Goal: Find specific page/section: Find specific page/section

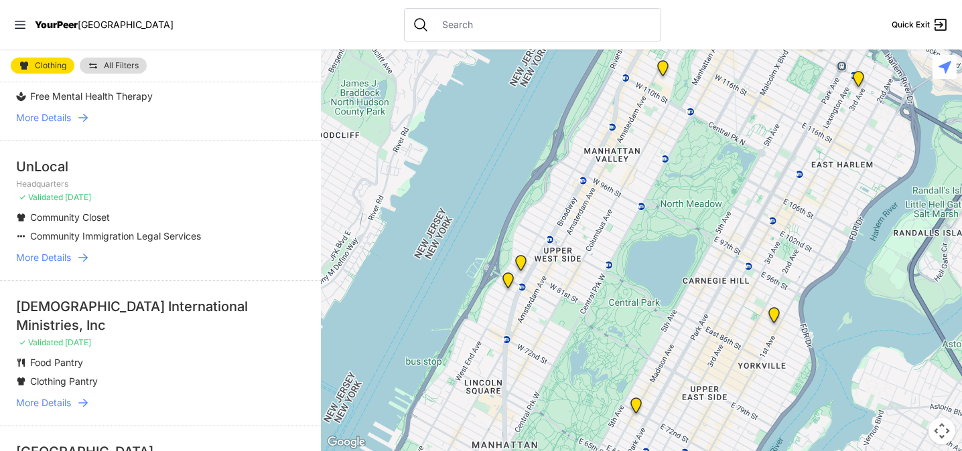
scroll to position [536, 0]
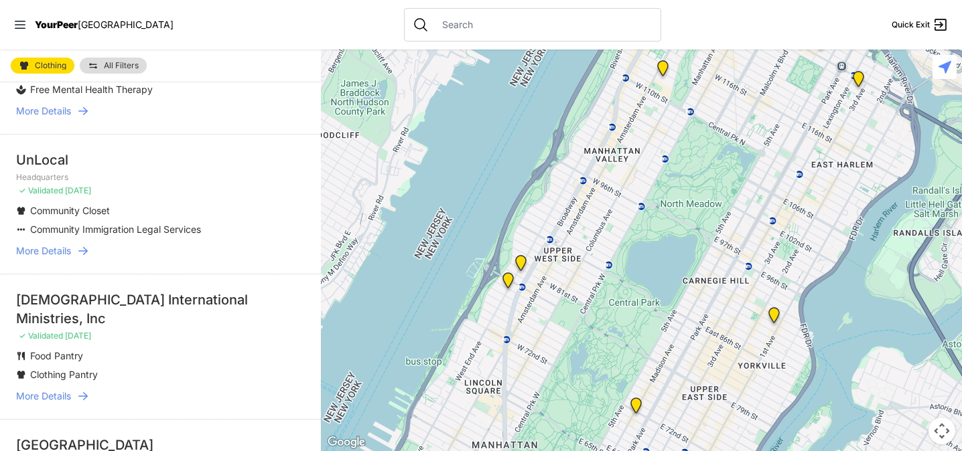
click at [434, 22] on input "text" at bounding box center [543, 24] width 218 height 13
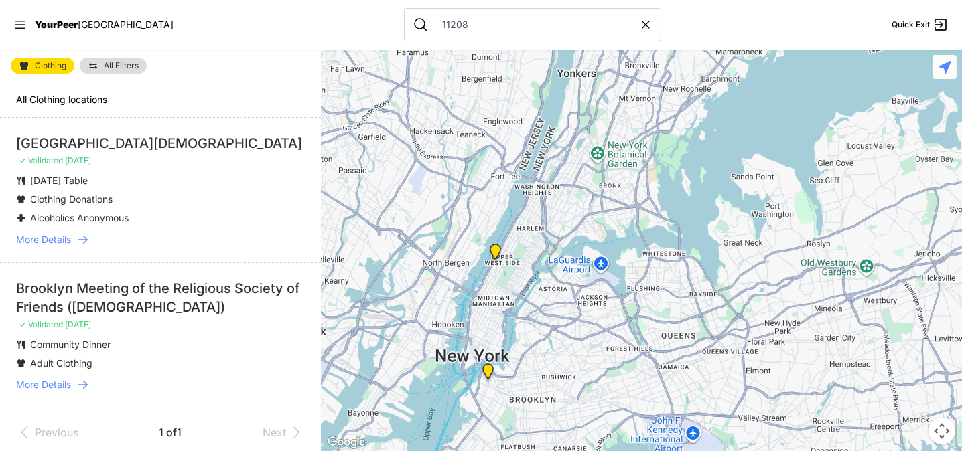
click at [449, 27] on input "11208" at bounding box center [536, 24] width 205 height 13
type input "1"
select select "recentlyUpdated"
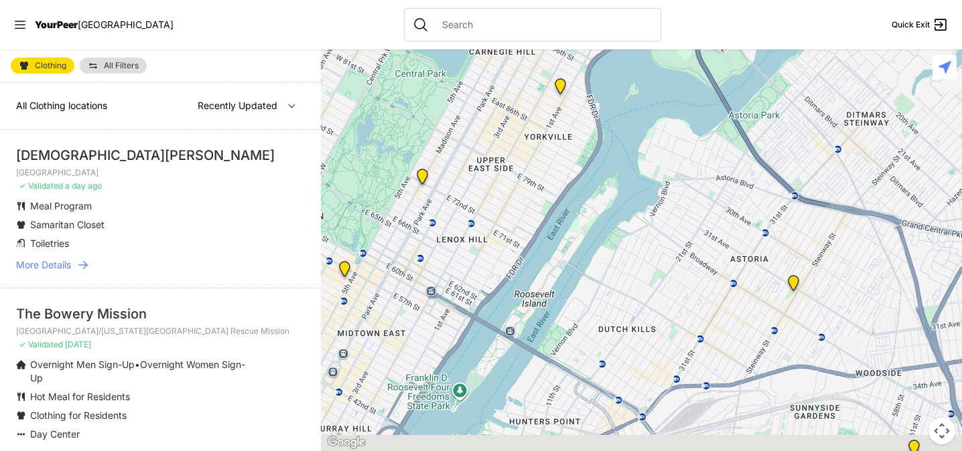
drag, startPoint x: 871, startPoint y: 392, endPoint x: 653, endPoint y: 162, distance: 317.4
click at [653, 162] on div at bounding box center [641, 251] width 641 height 402
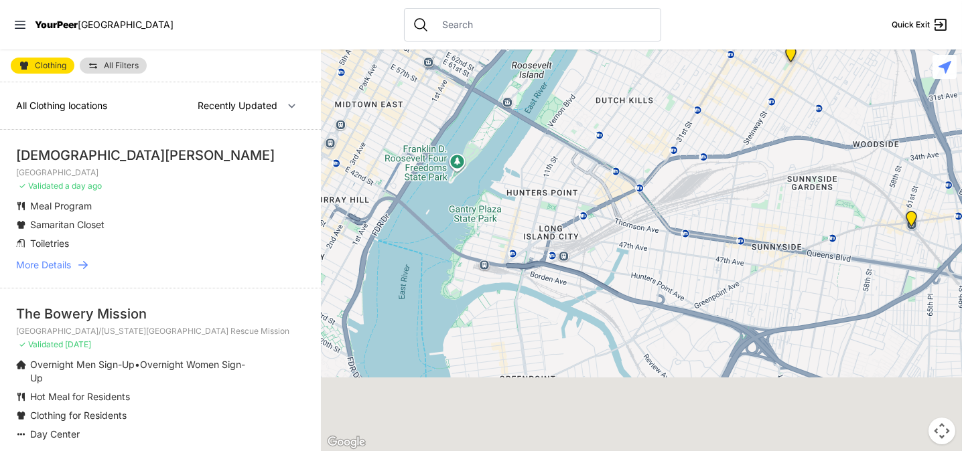
drag, startPoint x: 830, startPoint y: 247, endPoint x: 831, endPoint y: 11, distance: 236.4
click at [831, 11] on div "Close panel YourPeer NYC Quick Exit Single Adult Families Soup Kitchen Food Pan…" at bounding box center [481, 225] width 962 height 451
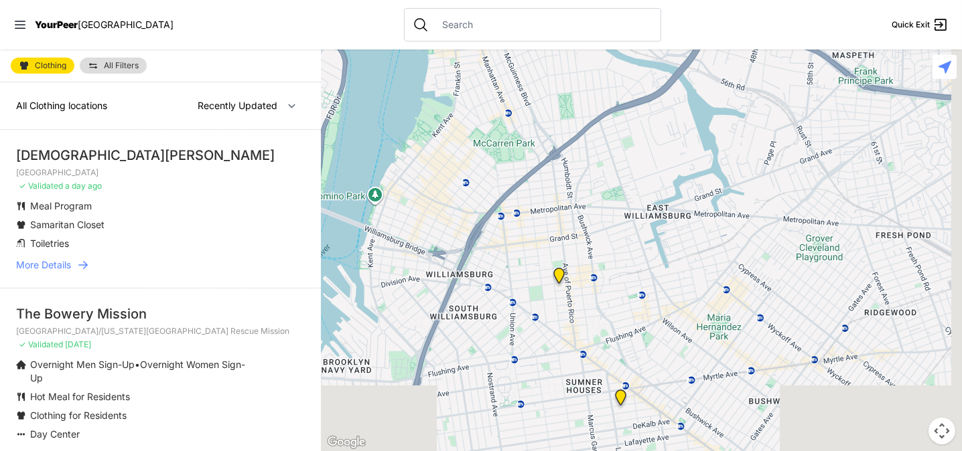
drag, startPoint x: 703, startPoint y: 305, endPoint x: 678, endPoint y: -12, distance: 317.7
click at [678, 0] on html "View map Close panel YourPeer NYC Quick Exit Single Adult Families Soup Kitchen…" at bounding box center [481, 225] width 962 height 451
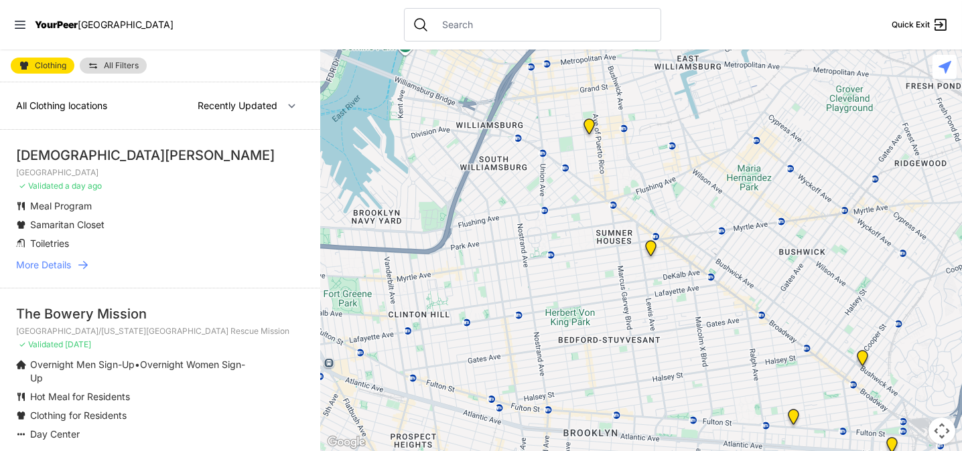
drag, startPoint x: 577, startPoint y: 336, endPoint x: 607, endPoint y: 185, distance: 154.3
click at [607, 185] on div at bounding box center [641, 251] width 641 height 402
click at [792, 419] on img "SuperPantry" at bounding box center [793, 419] width 17 height 21
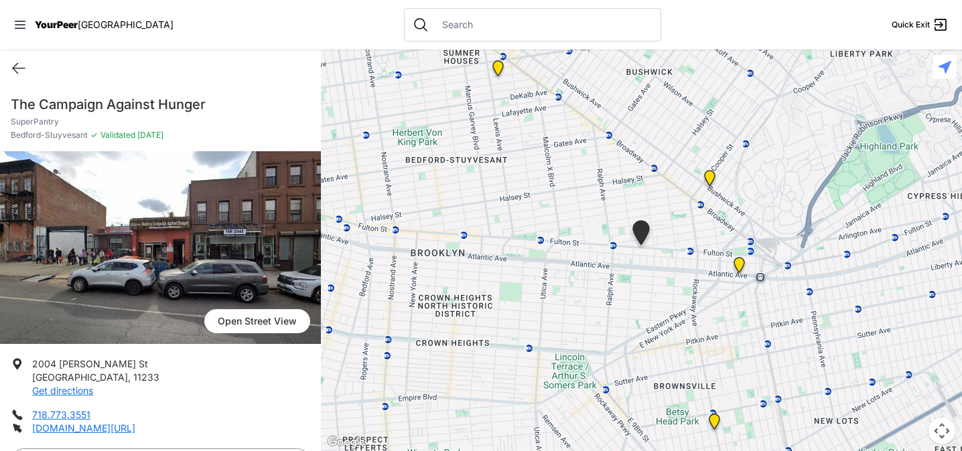
select select "recentlyUpdated"
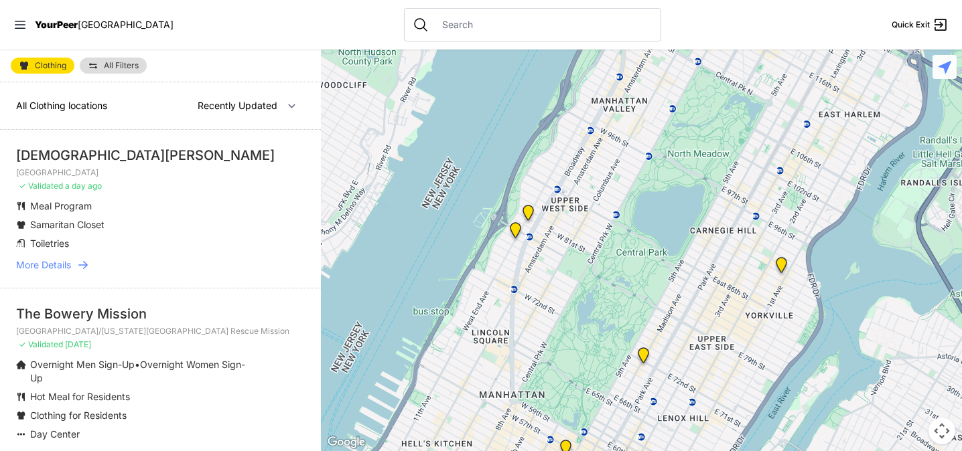
type input "11208"
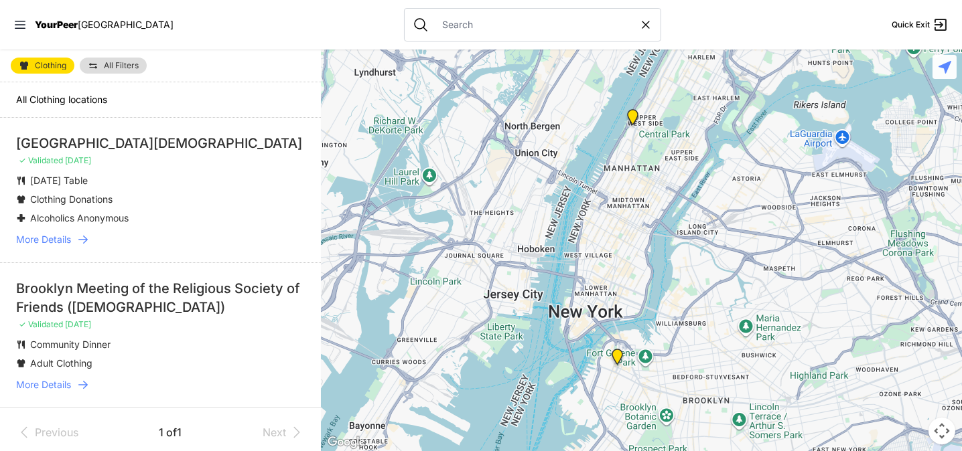
select select "recentlyUpdated"
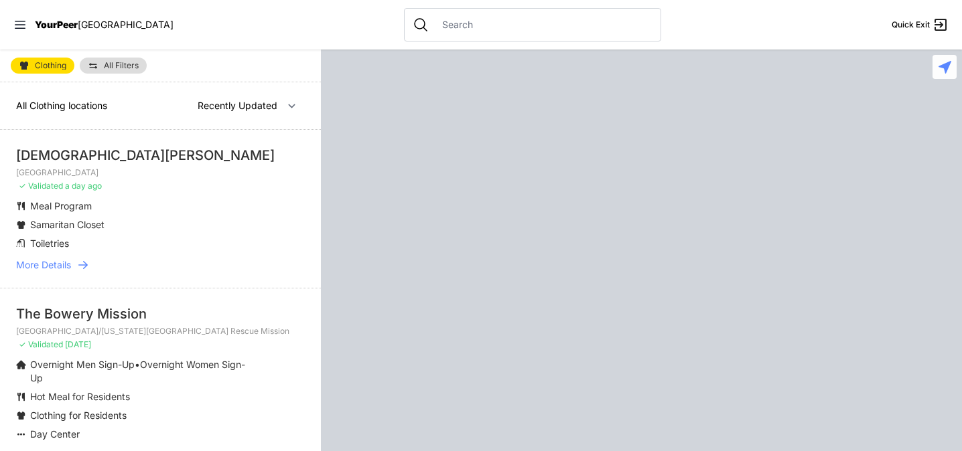
select select "recentlyUpdated"
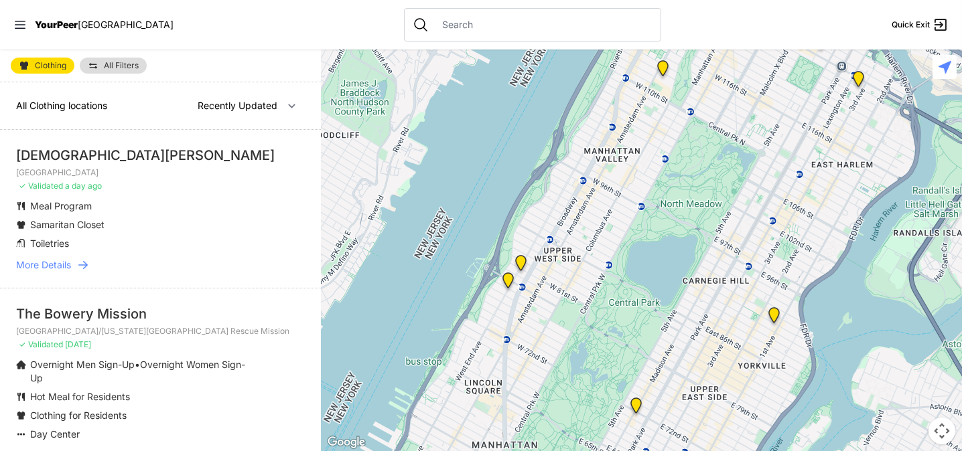
click at [942, 433] on button "Map camera controls" at bounding box center [941, 431] width 27 height 27
click at [879, 432] on button "Move down" at bounding box center [874, 431] width 27 height 27
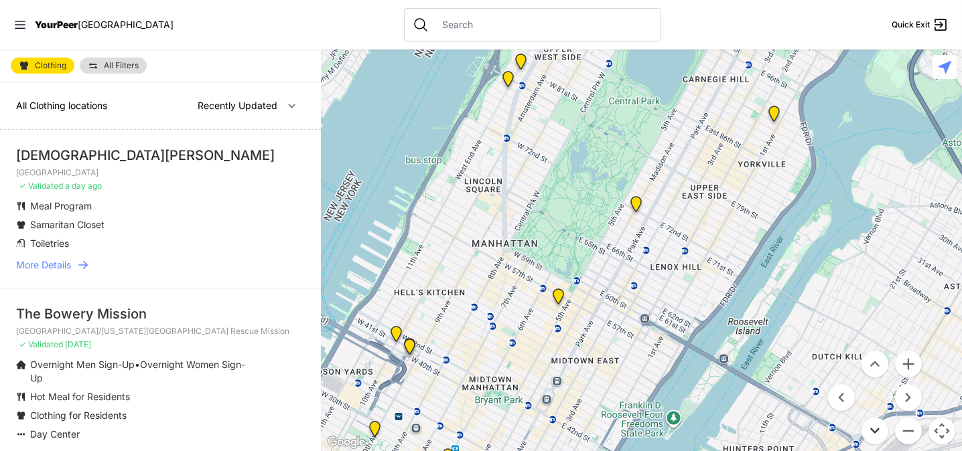
click at [879, 432] on button "Move down" at bounding box center [874, 431] width 27 height 27
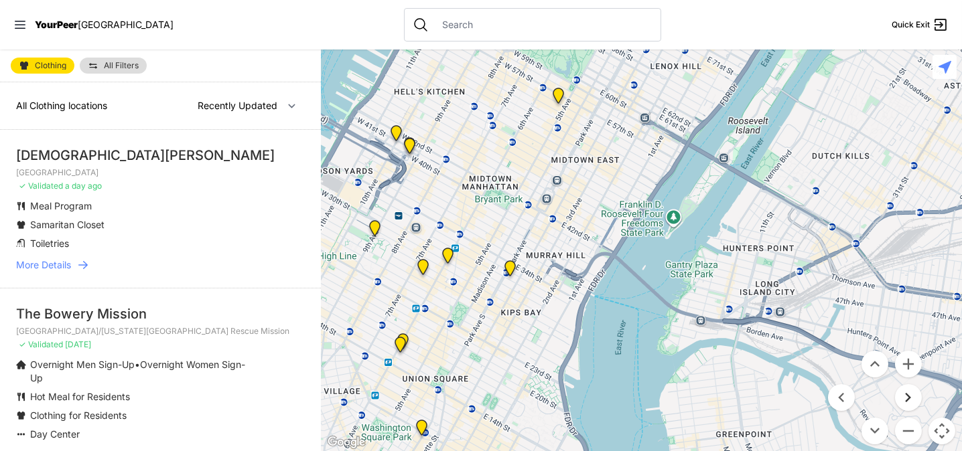
click at [905, 407] on button "Move right" at bounding box center [908, 397] width 27 height 27
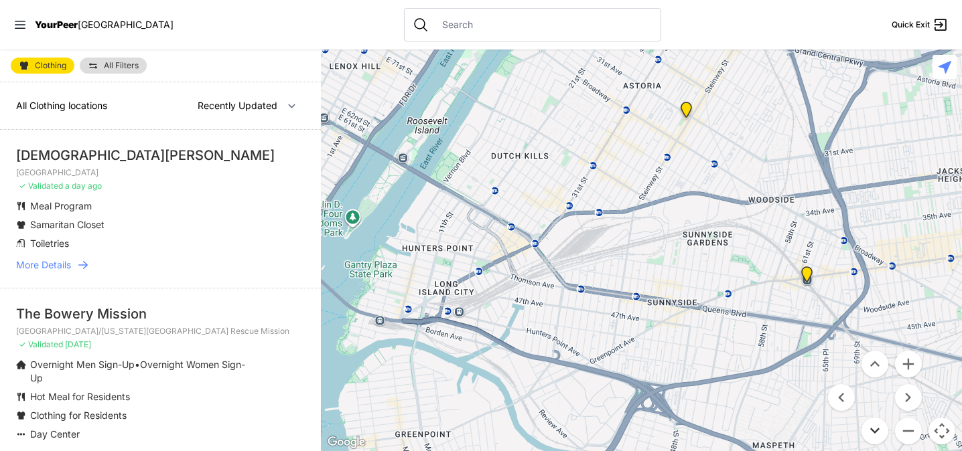
click at [878, 429] on button "Move down" at bounding box center [874, 431] width 27 height 27
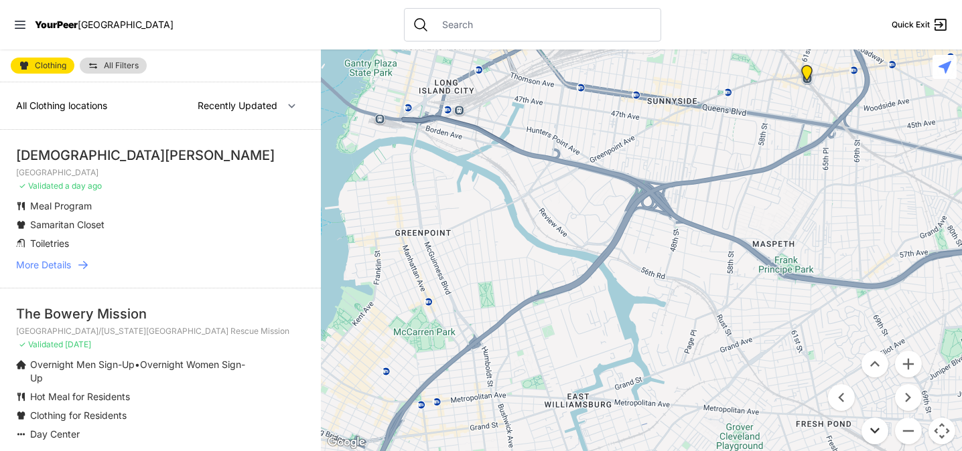
click at [877, 427] on button "Move down" at bounding box center [874, 431] width 27 height 27
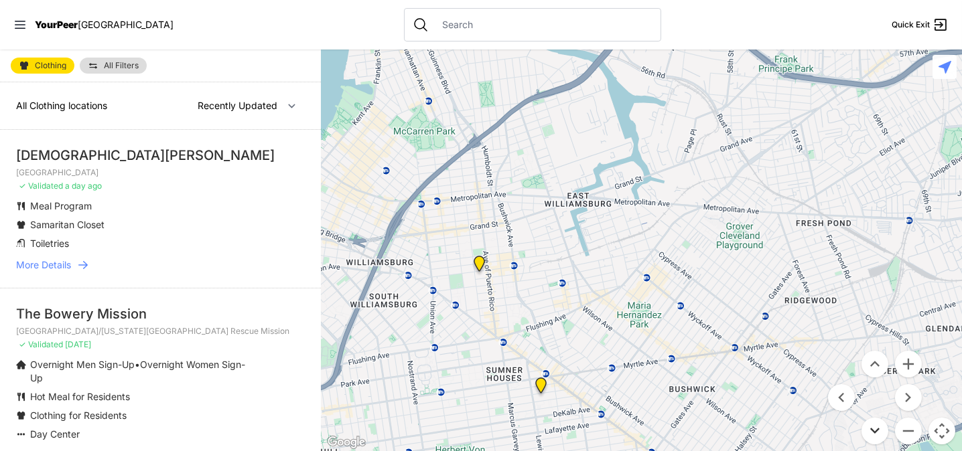
click at [870, 427] on button "Move down" at bounding box center [874, 431] width 27 height 27
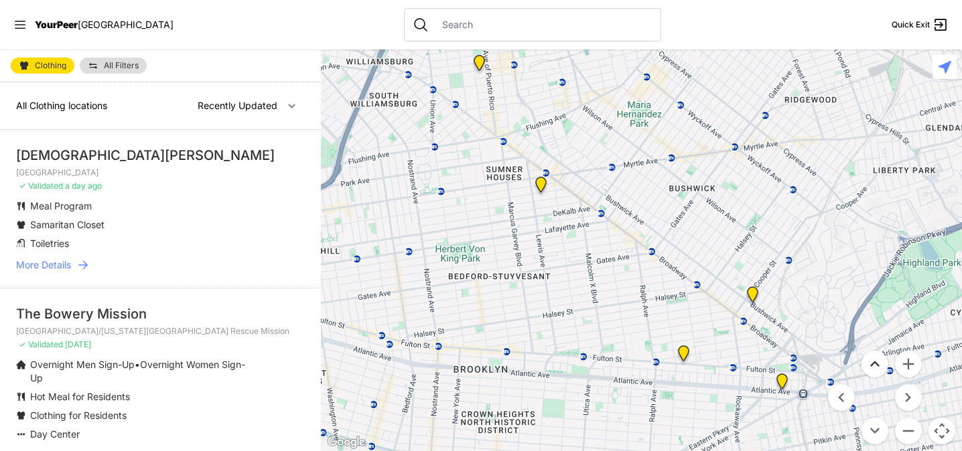
click at [874, 366] on button "Move up" at bounding box center [874, 364] width 27 height 27
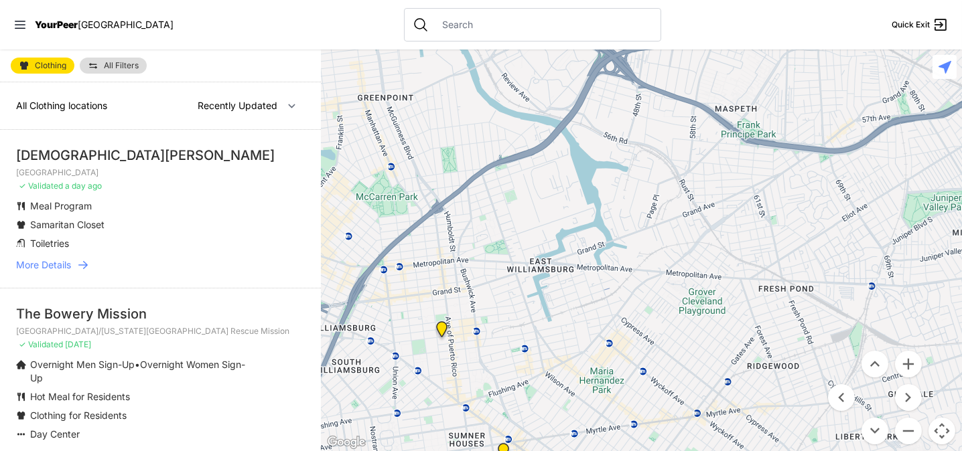
drag, startPoint x: 836, startPoint y: 252, endPoint x: 798, endPoint y: 319, distance: 77.7
click at [798, 319] on div at bounding box center [641, 251] width 641 height 402
click at [875, 431] on button "Move down" at bounding box center [874, 431] width 27 height 27
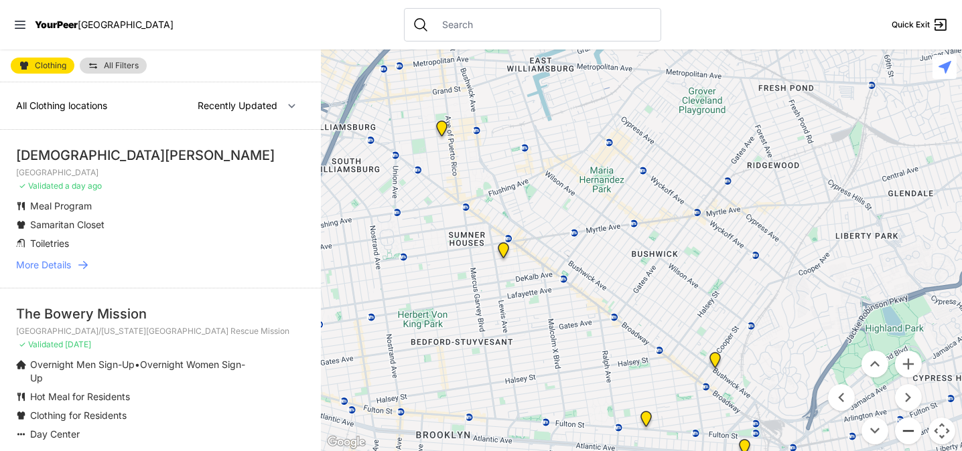
click at [907, 426] on button "Zoom out" at bounding box center [908, 431] width 27 height 27
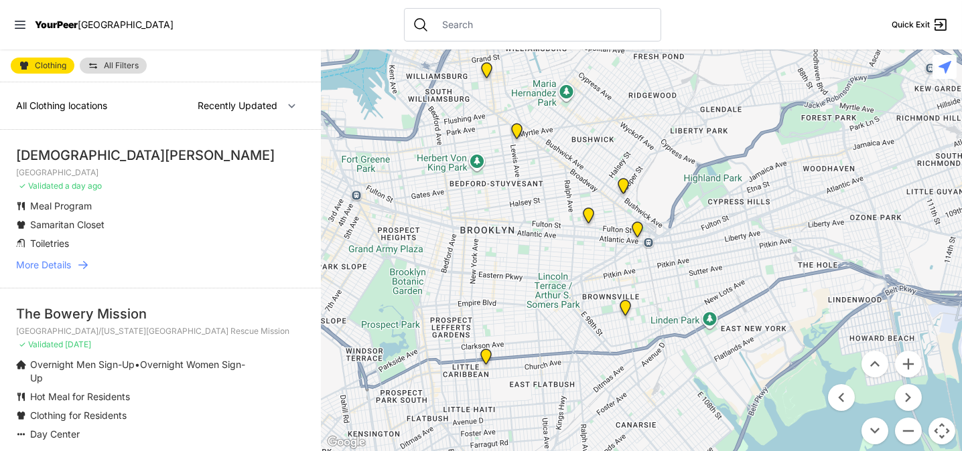
drag, startPoint x: 810, startPoint y: 342, endPoint x: 754, endPoint y: 227, distance: 127.9
click at [754, 227] on div at bounding box center [641, 251] width 641 height 402
click at [620, 305] on img "Brooklyn DYCD Youth Drop-in Center" at bounding box center [623, 309] width 17 height 21
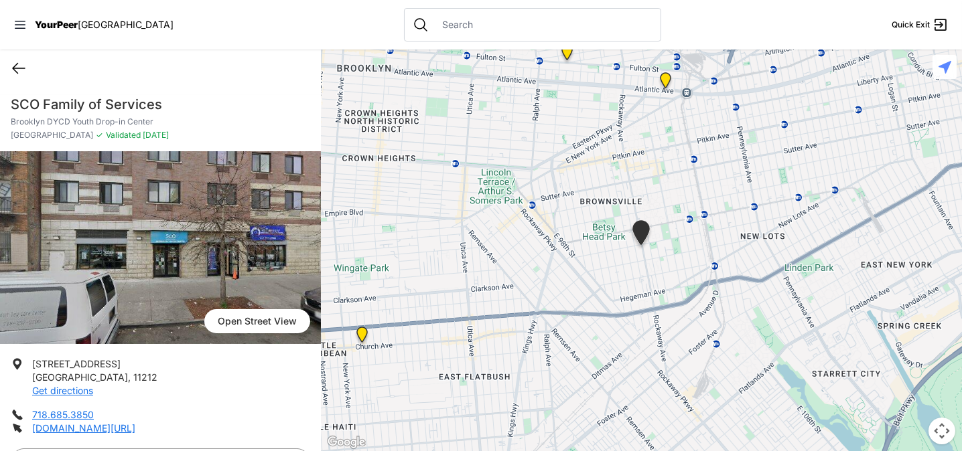
click at [12, 68] on icon at bounding box center [19, 68] width 16 height 16
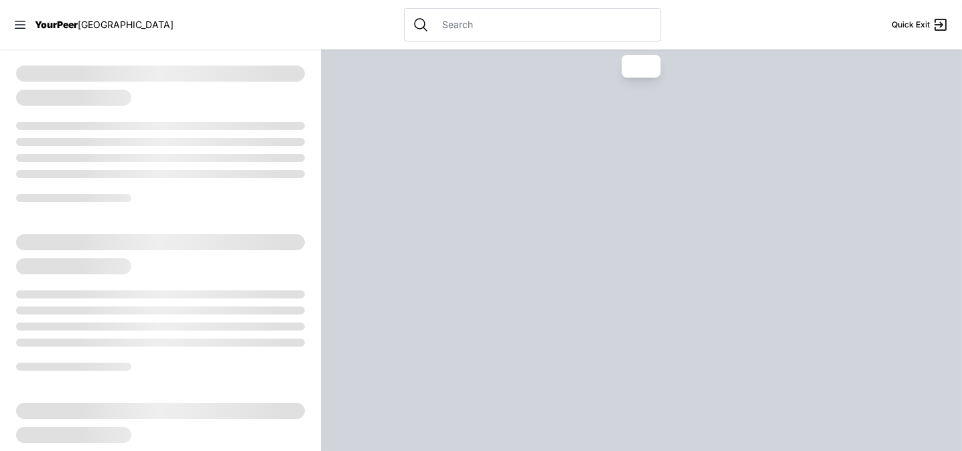
select select "recentlyUpdated"
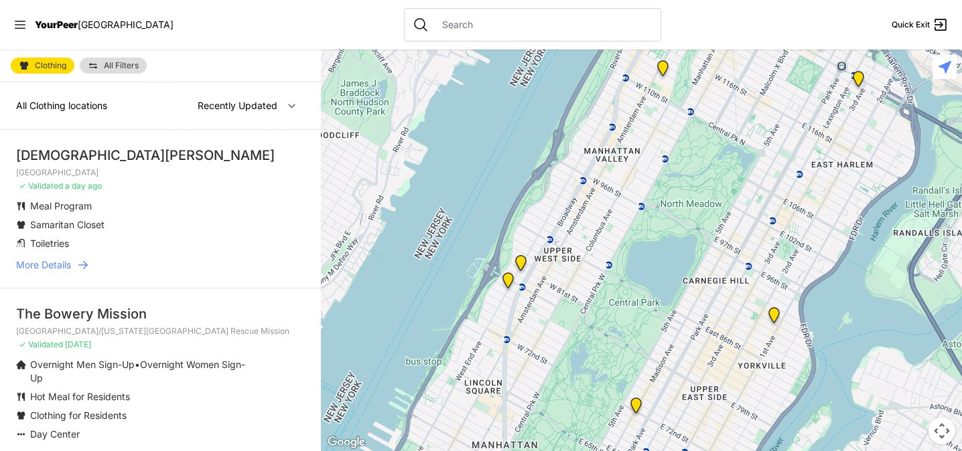
click at [944, 432] on button "Map camera controls" at bounding box center [941, 431] width 27 height 27
click at [879, 435] on button "Move down" at bounding box center [874, 431] width 27 height 27
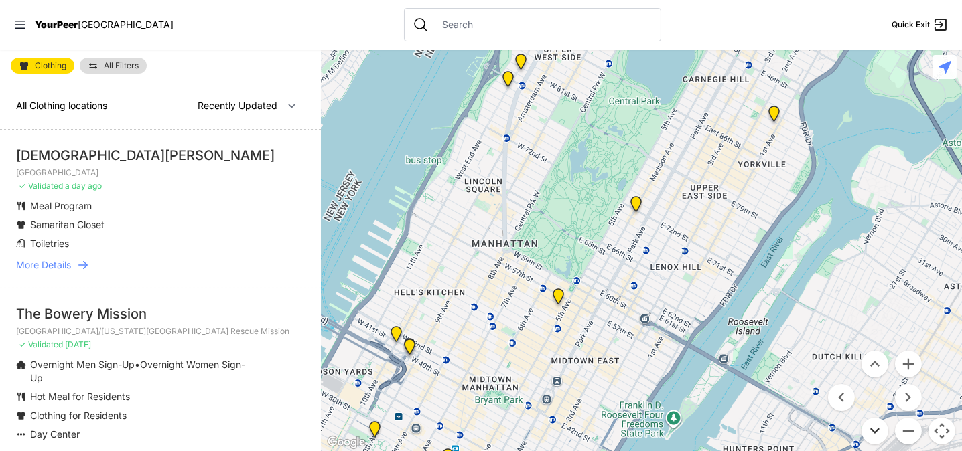
click at [879, 435] on button "Move down" at bounding box center [874, 431] width 27 height 27
